Goal: Information Seeking & Learning: Learn about a topic

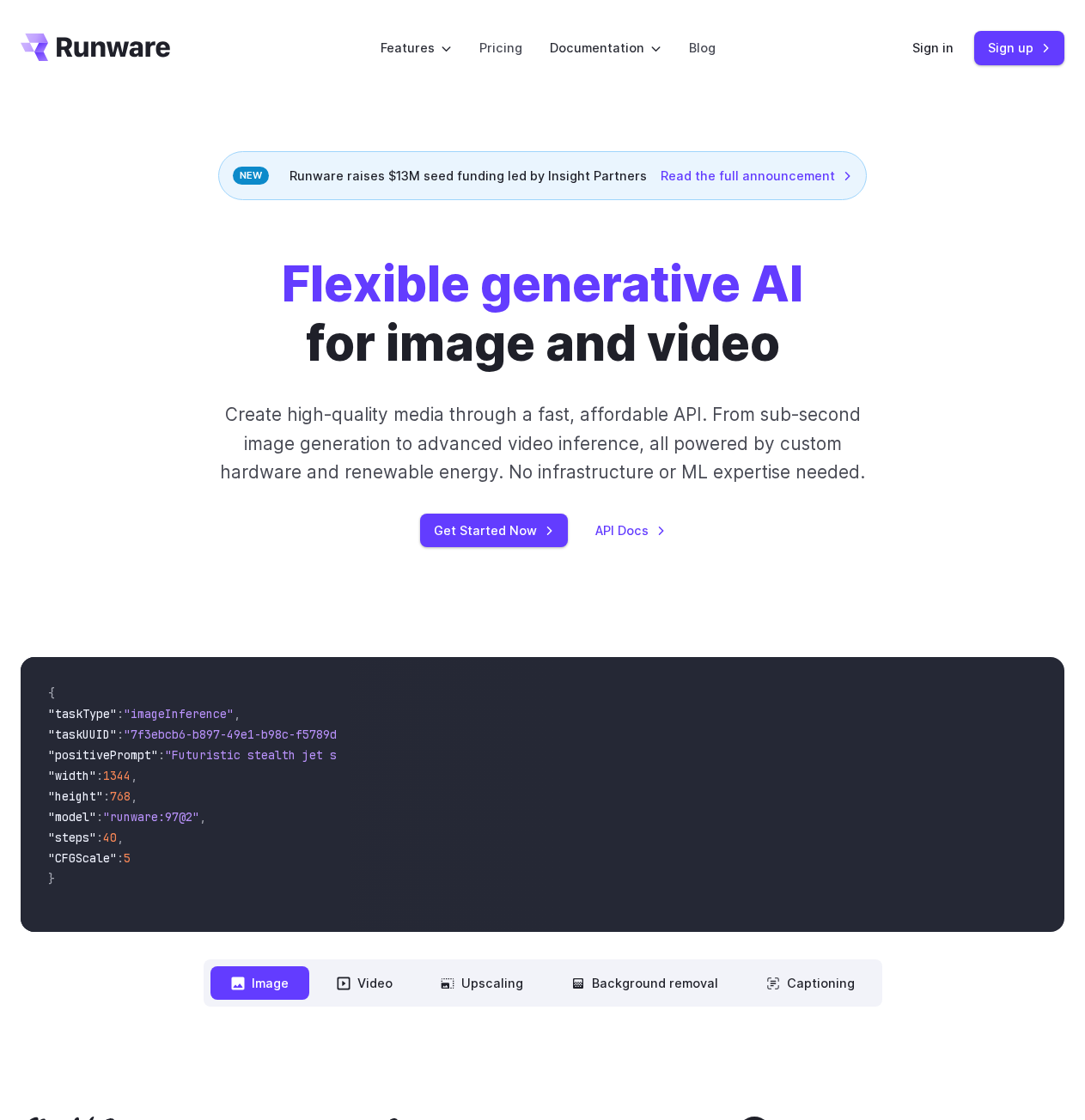
click at [633, 324] on h1 "Flexible generative AI for image and video" at bounding box center [542, 314] width 521 height 117
click at [790, 341] on h1 "Flexible generative AI for image and video" at bounding box center [542, 314] width 521 height 117
click at [336, 396] on div "Flexible generative AI for image and video Create high-quality media through a …" at bounding box center [542, 401] width 835 height 293
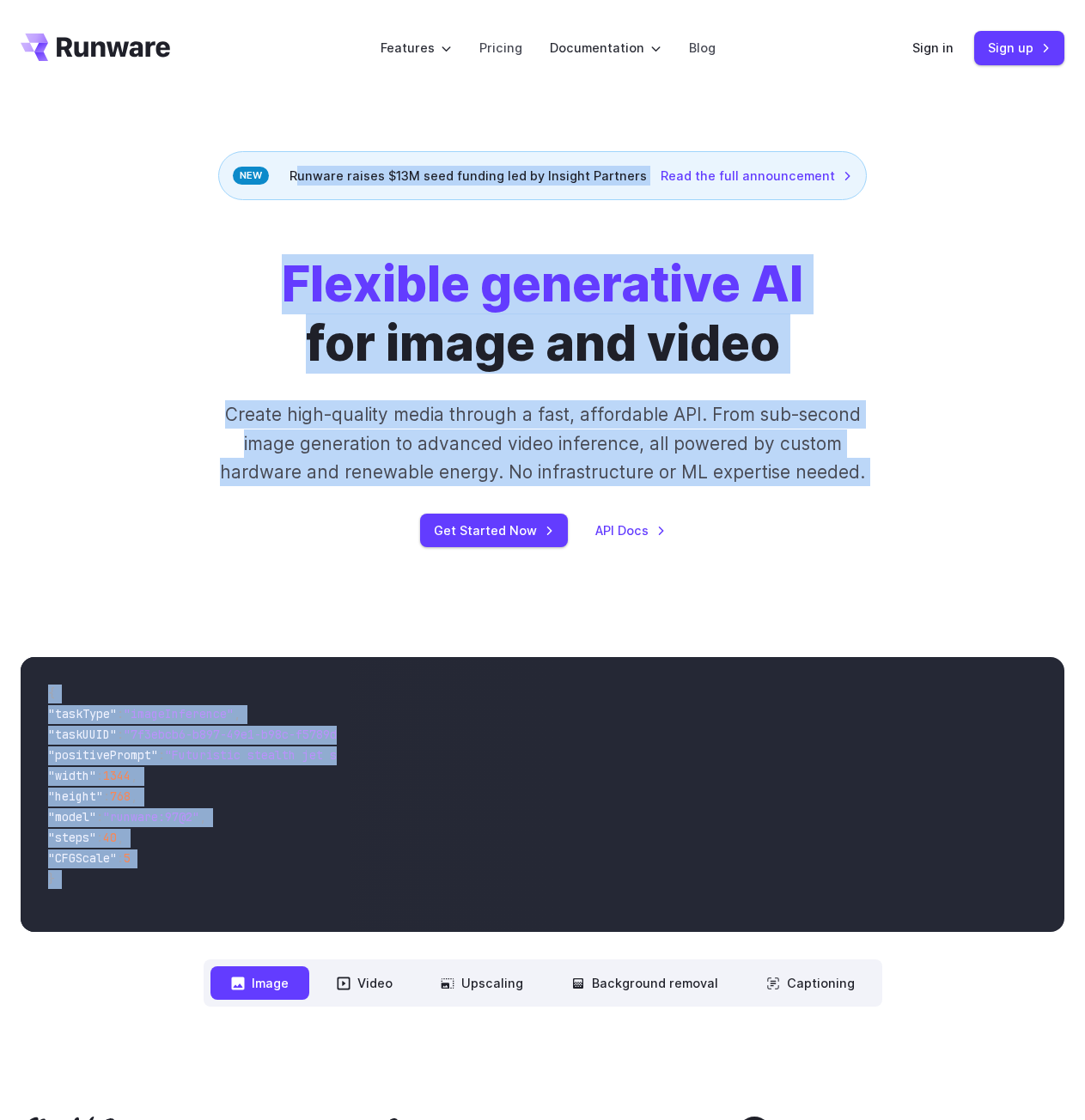
copy body "**********"
click at [458, 293] on strong "Flexible generative AI" at bounding box center [542, 284] width 521 height 60
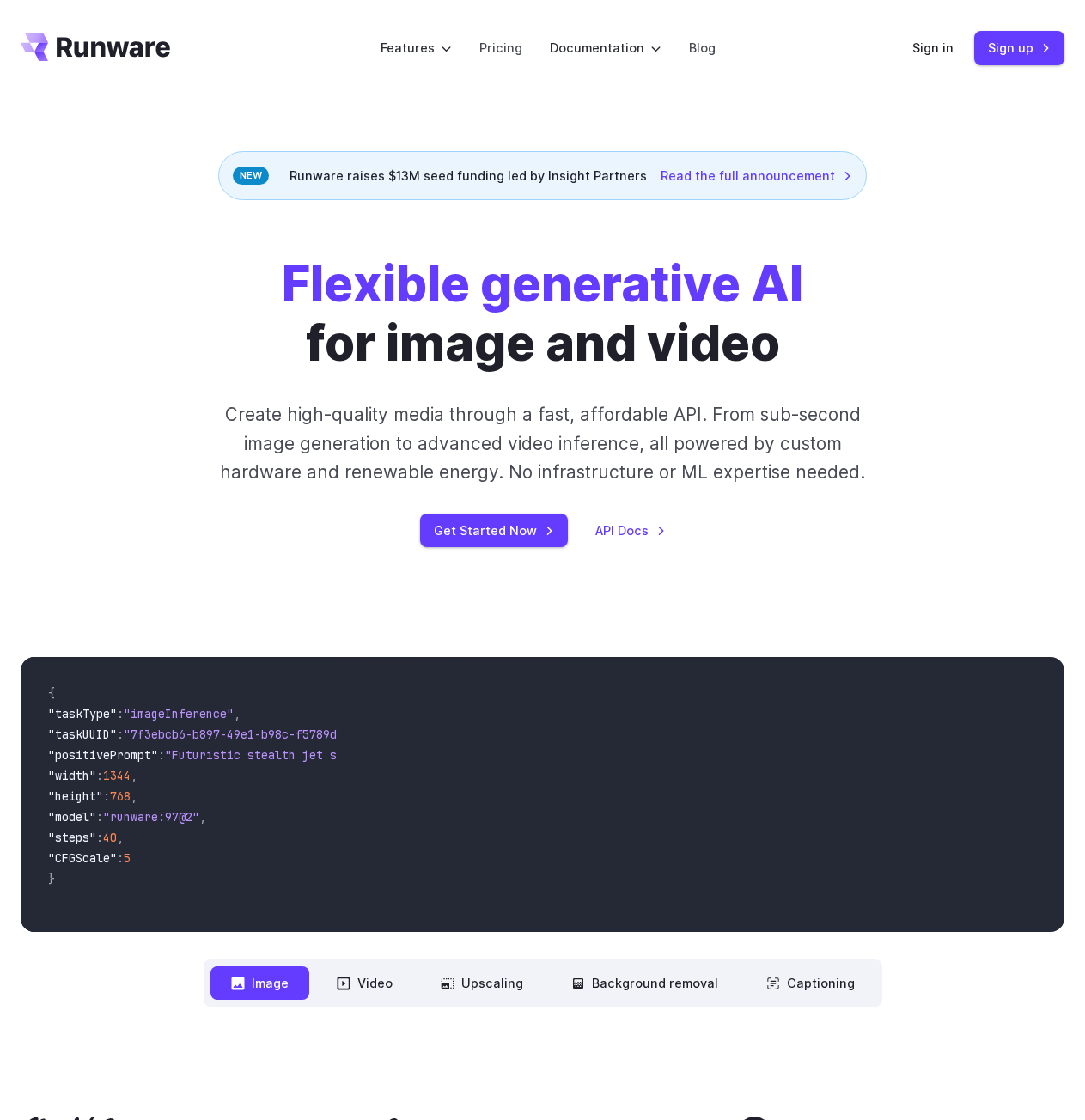
click at [525, 425] on p "Create high-quality media through a fast, affordable API. From sub-second image…" at bounding box center [542, 443] width 669 height 86
